Goal: Information Seeking & Learning: Learn about a topic

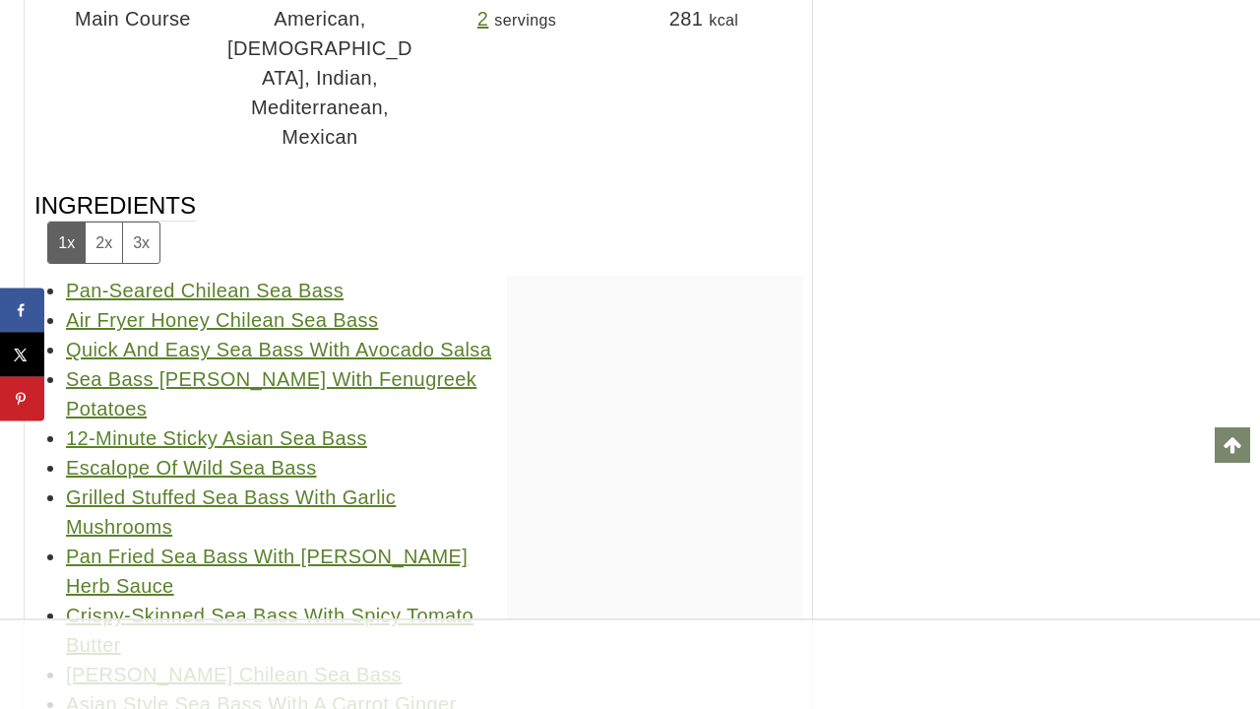
scroll to position [30818, 0]
